Goal: Task Accomplishment & Management: Complete application form

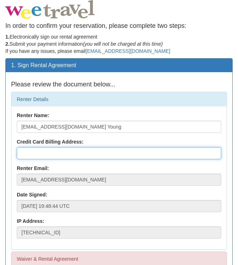
click at [63, 155] on input "text" at bounding box center [119, 153] width 204 height 12
type input "[STREET_ADDRESS]"
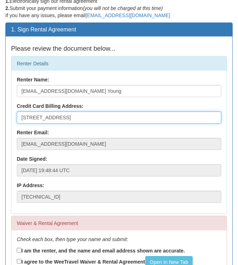
scroll to position [107, 0]
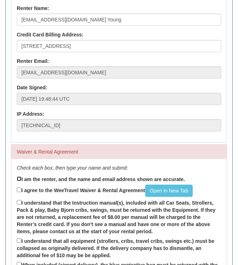
click at [20, 180] on input "I am the renter, and the name and email address shown are accurate." at bounding box center [19, 178] width 5 height 5
checkbox input "true"
click at [19, 188] on input "I agree to the WeeTravel Waiver & Rental Agreement Open In [GEOGRAPHIC_DATA]" at bounding box center [19, 189] width 5 height 5
checkbox input "true"
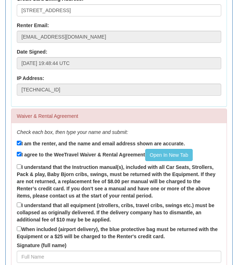
click at [16, 166] on div "Check each box, then type your name and submit: I am the renter, and the name a…" at bounding box center [118, 207] width 215 height 168
click at [20, 166] on input "I understand that the Instruction manual(s), included with all Car Seats, Strol…" at bounding box center [19, 166] width 5 height 5
checkbox input "true"
click at [22, 203] on label "I understand that all equipment (strollers, cribs, travel cribs, swings etc.) m…" at bounding box center [119, 212] width 204 height 22
click at [21, 203] on input "I understand that all equipment (strollers, cribs, travel cribs, swings etc.) m…" at bounding box center [19, 204] width 5 height 5
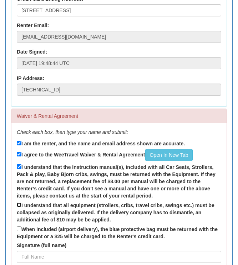
checkbox input "true"
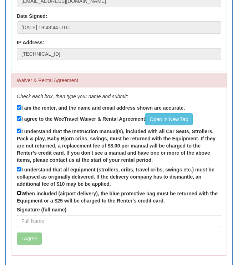
click at [21, 193] on input "When included (airport delivery), the blue protective bag must be returned with…" at bounding box center [19, 192] width 5 height 5
checkbox input "true"
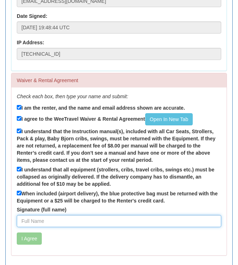
click at [67, 218] on input "Signature (full name)" at bounding box center [119, 221] width 204 height 12
type input "[PERSON_NAME]-[PERSON_NAME]"
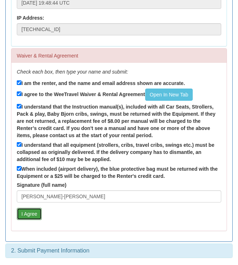
click at [22, 210] on button "I Agree" at bounding box center [29, 214] width 25 height 12
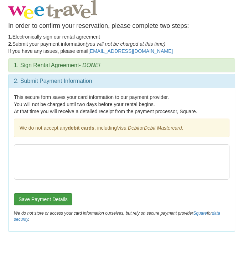
scroll to position [0, 0]
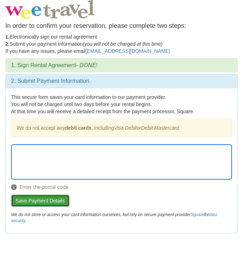
click at [39, 197] on button "Save Payment Details" at bounding box center [40, 200] width 59 height 12
